Goal: Navigation & Orientation: Find specific page/section

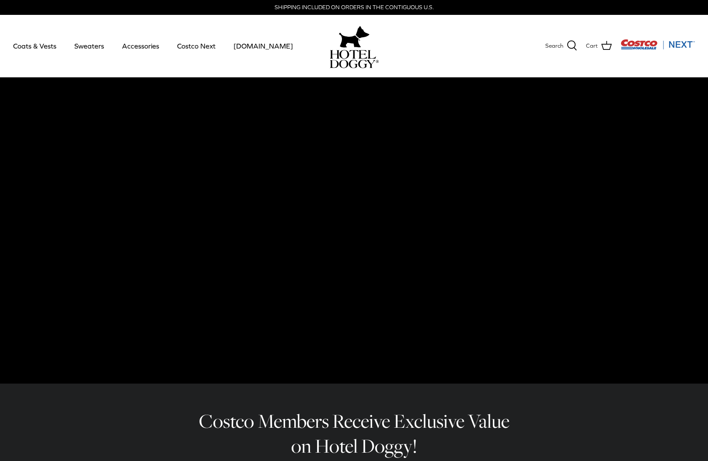
scroll to position [0, 0]
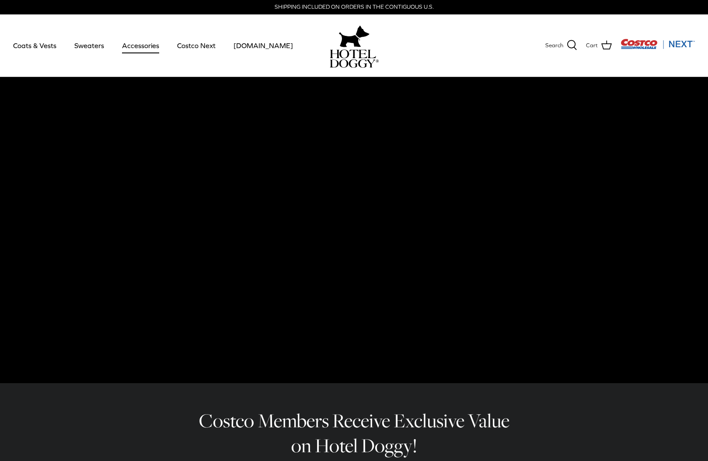
click at [143, 38] on link "Accessories" at bounding box center [140, 46] width 53 height 30
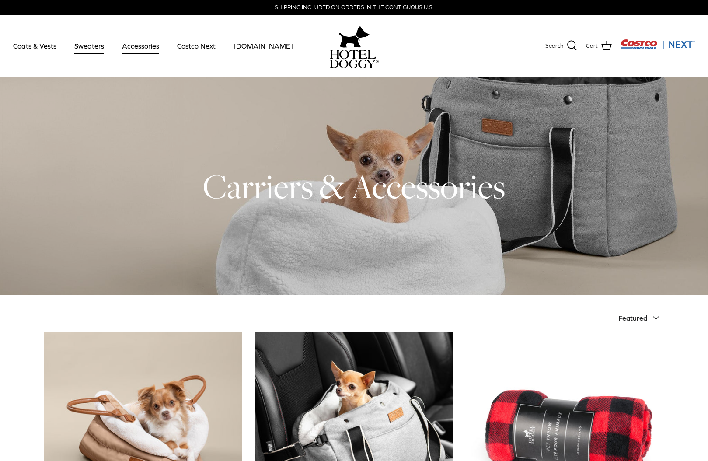
click at [94, 47] on link "Sweaters" at bounding box center [88, 46] width 45 height 30
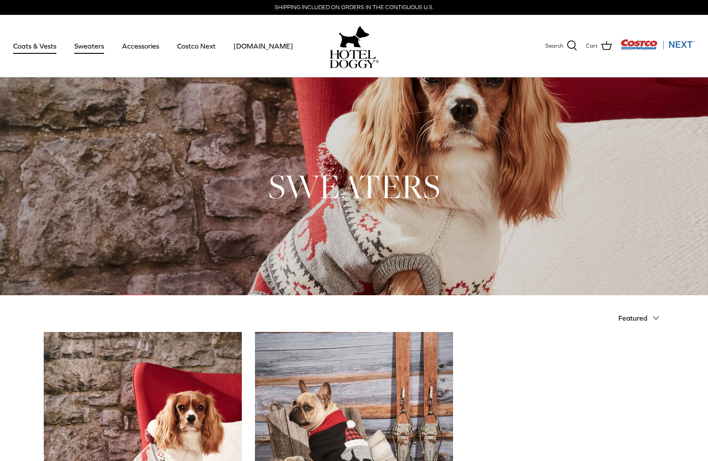
click at [34, 47] on link "Coats & Vests" at bounding box center [34, 46] width 59 height 30
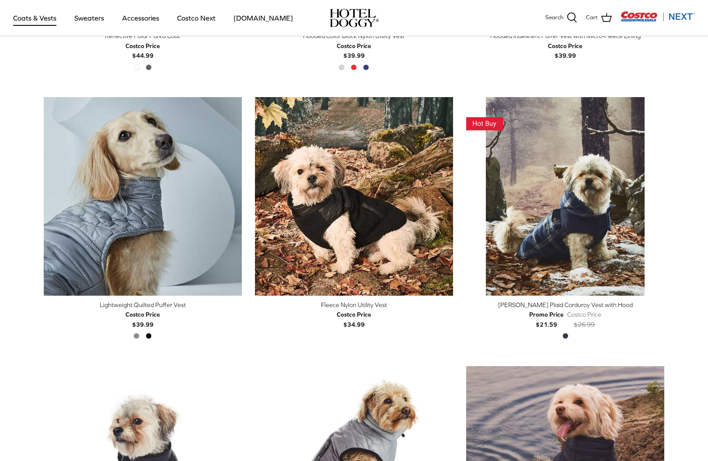
scroll to position [1032, 0]
